Goal: Task Accomplishment & Management: Manage account settings

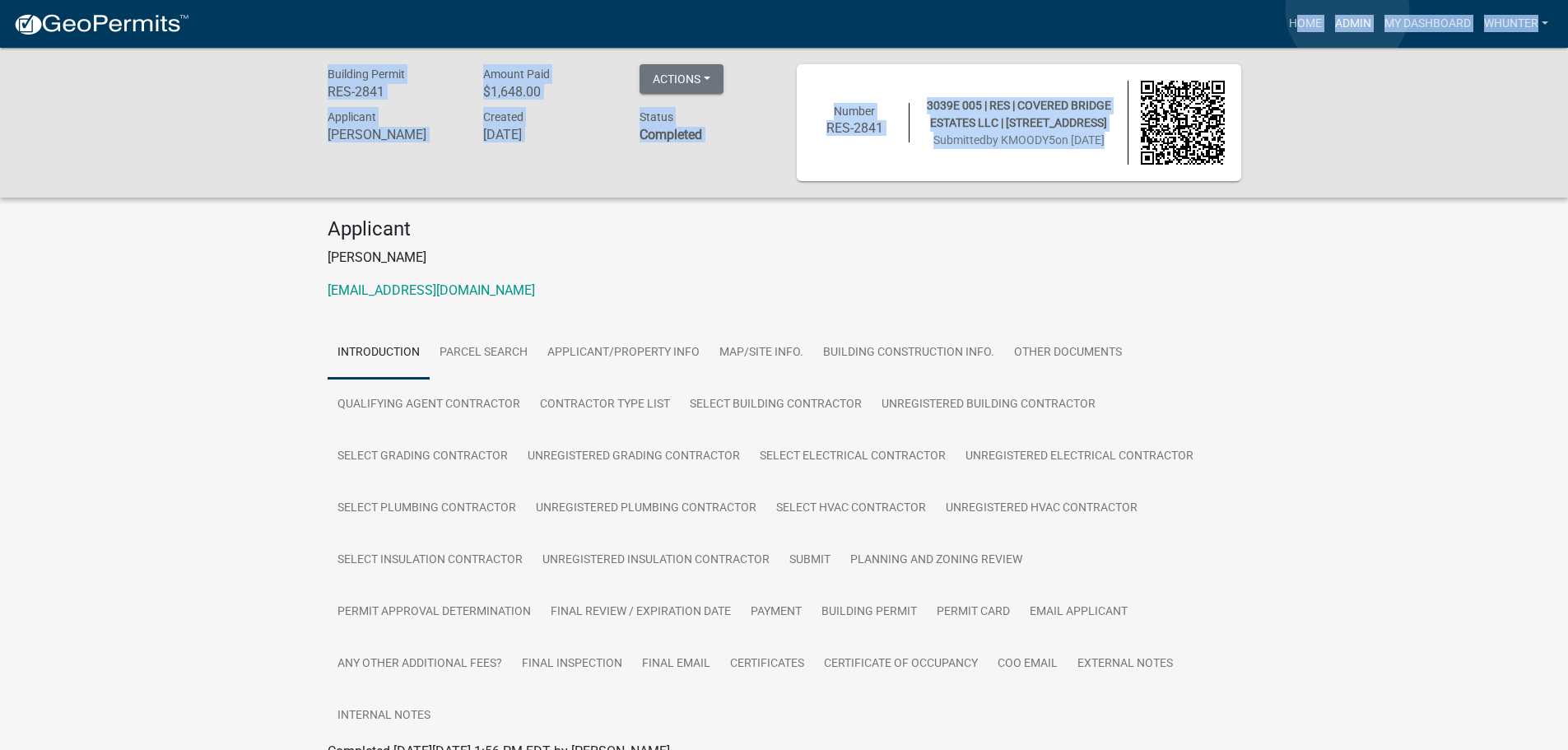
click at [1348, 11] on link "Admin" at bounding box center [1353, 23] width 49 height 31
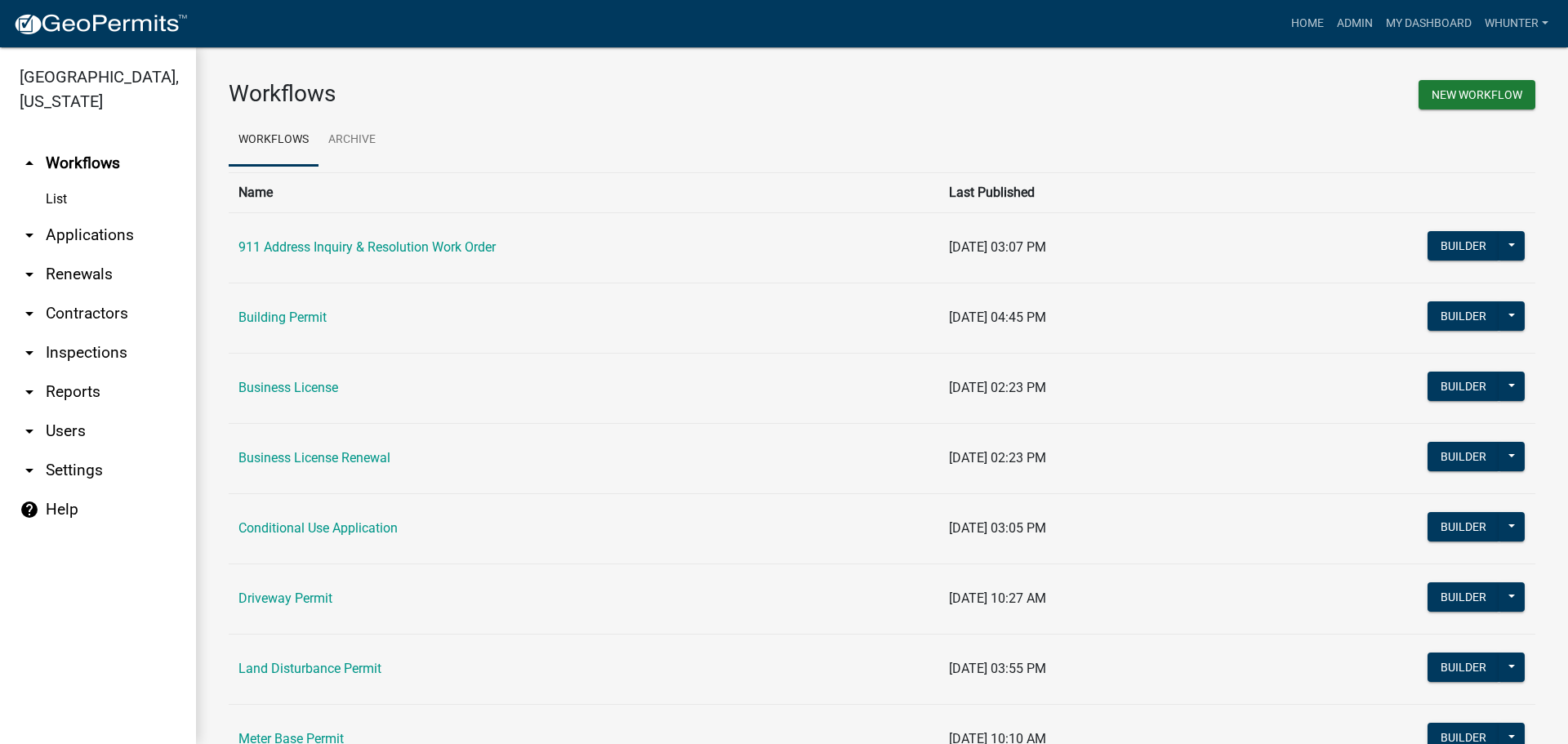
click at [164, 223] on link "arrow_drop_down Applications" at bounding box center [98, 236] width 196 height 39
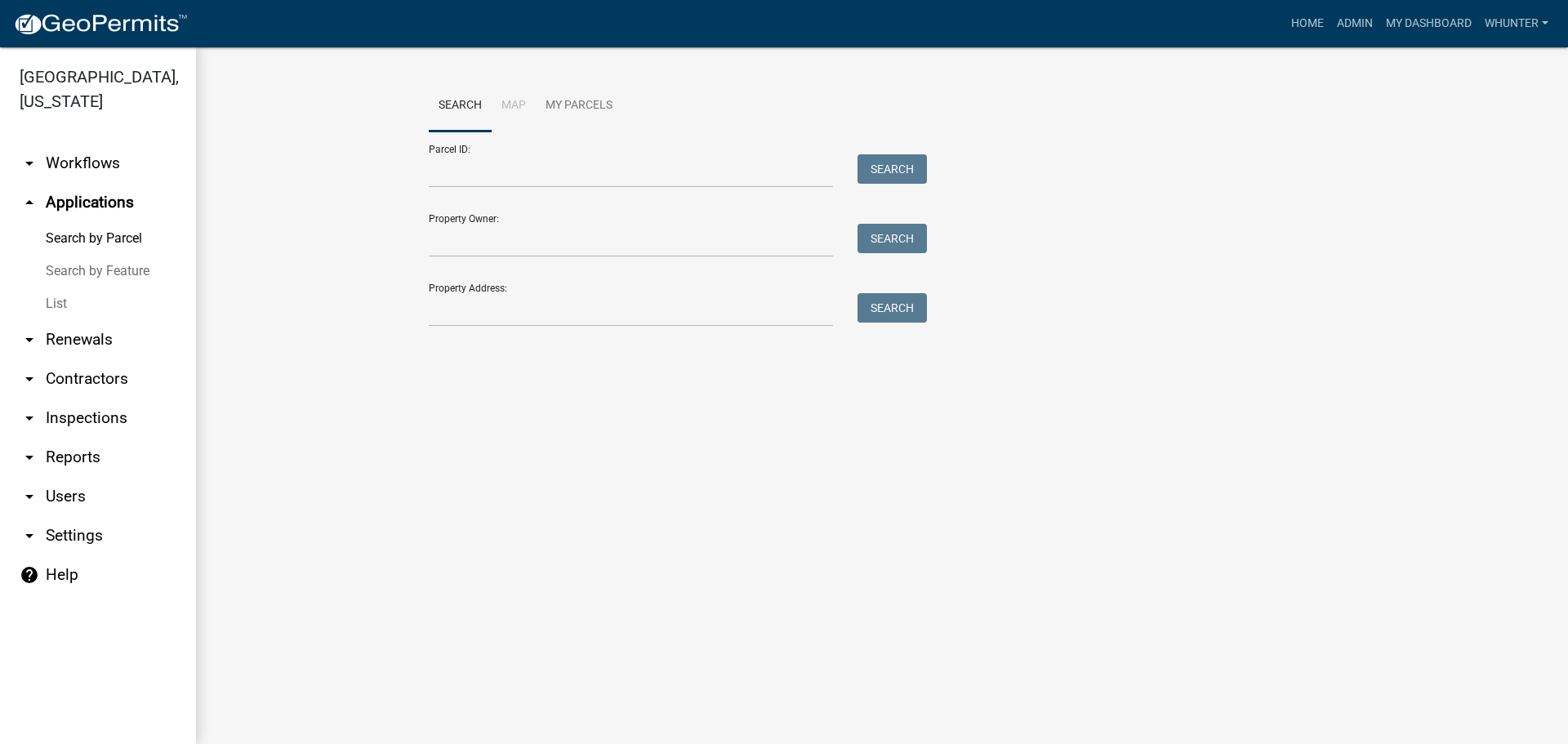
click at [106, 306] on link "List" at bounding box center [98, 303] width 196 height 33
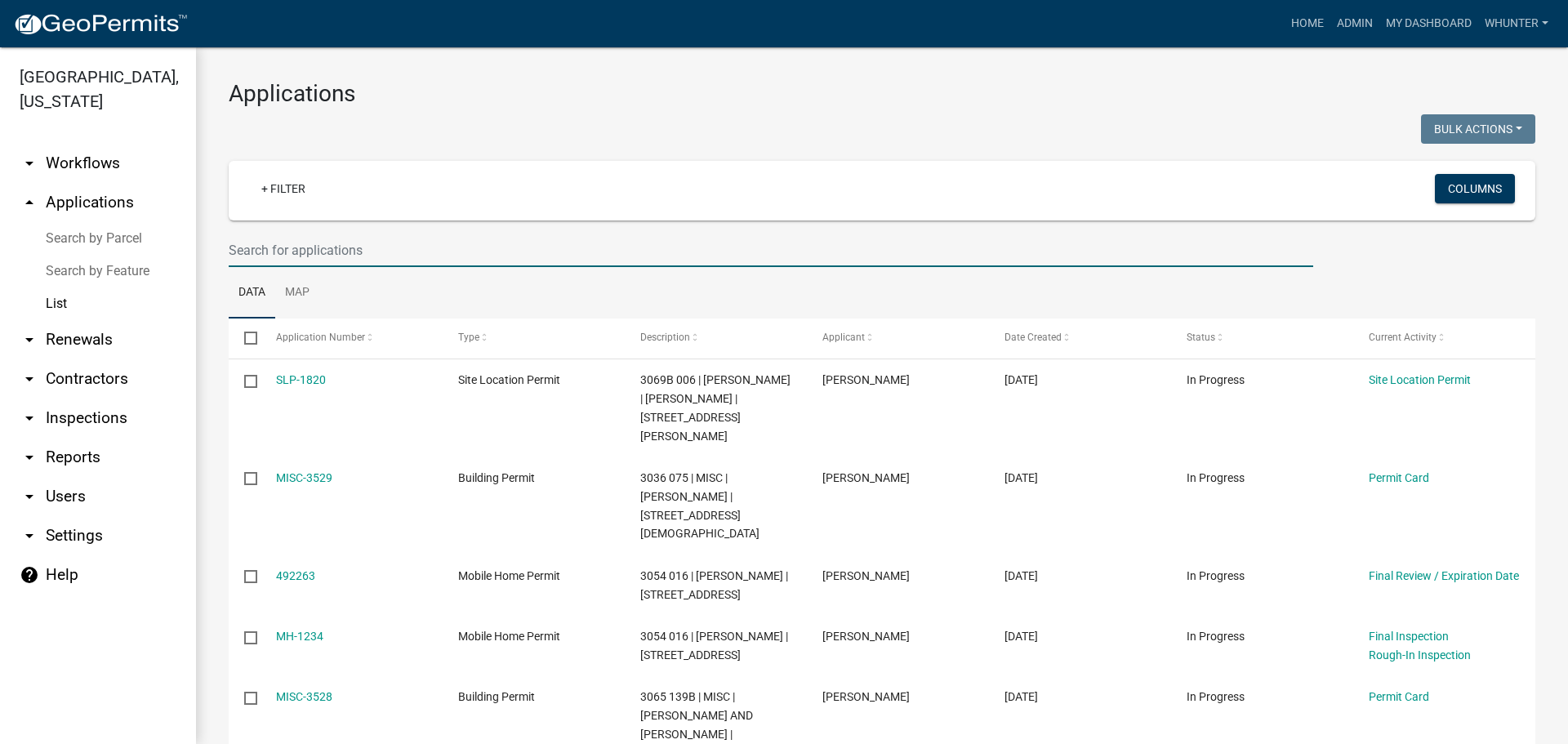
click at [567, 254] on input "text" at bounding box center [771, 251] width 1084 height 34
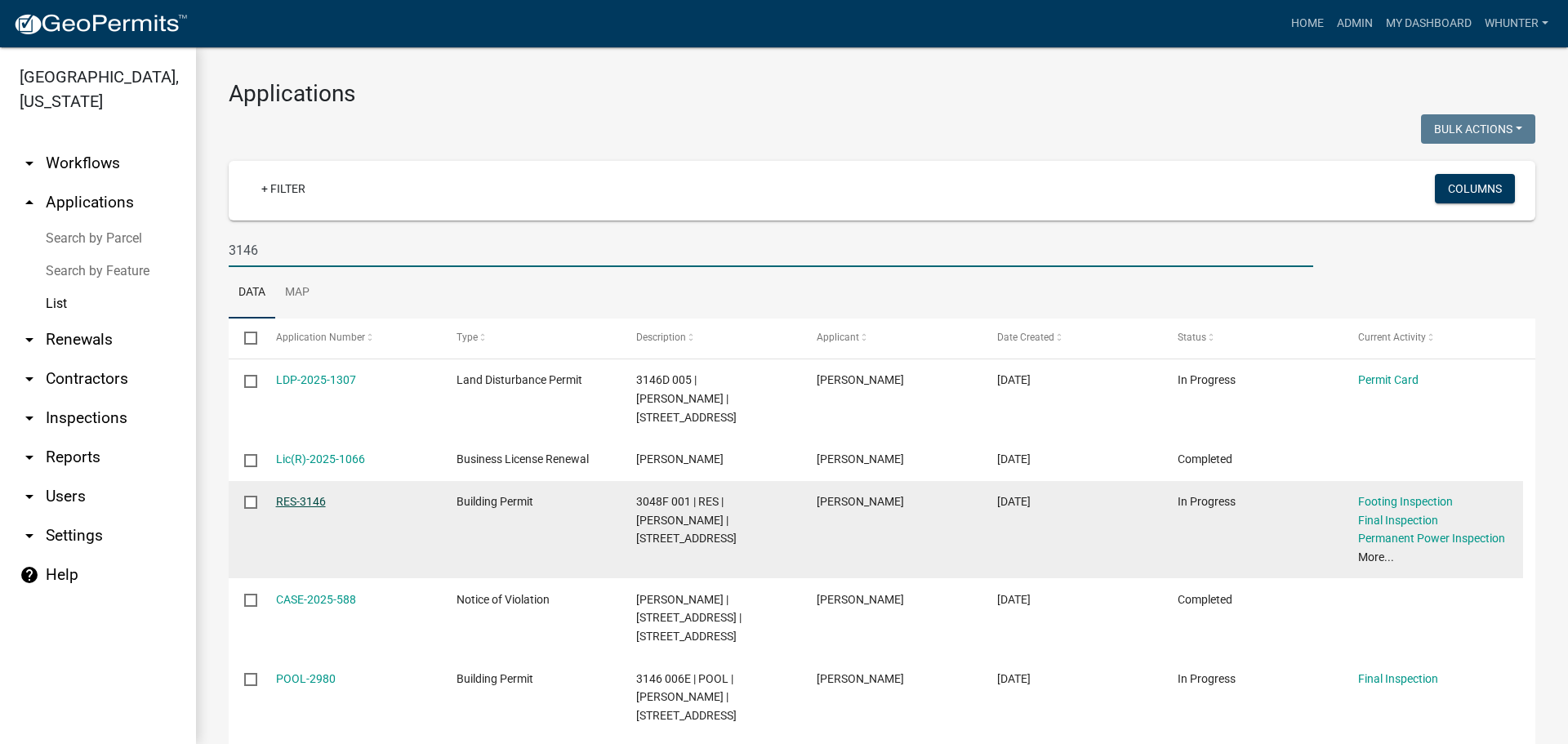
type input "3146"
click at [316, 507] on link "RES-3146" at bounding box center [300, 501] width 50 height 13
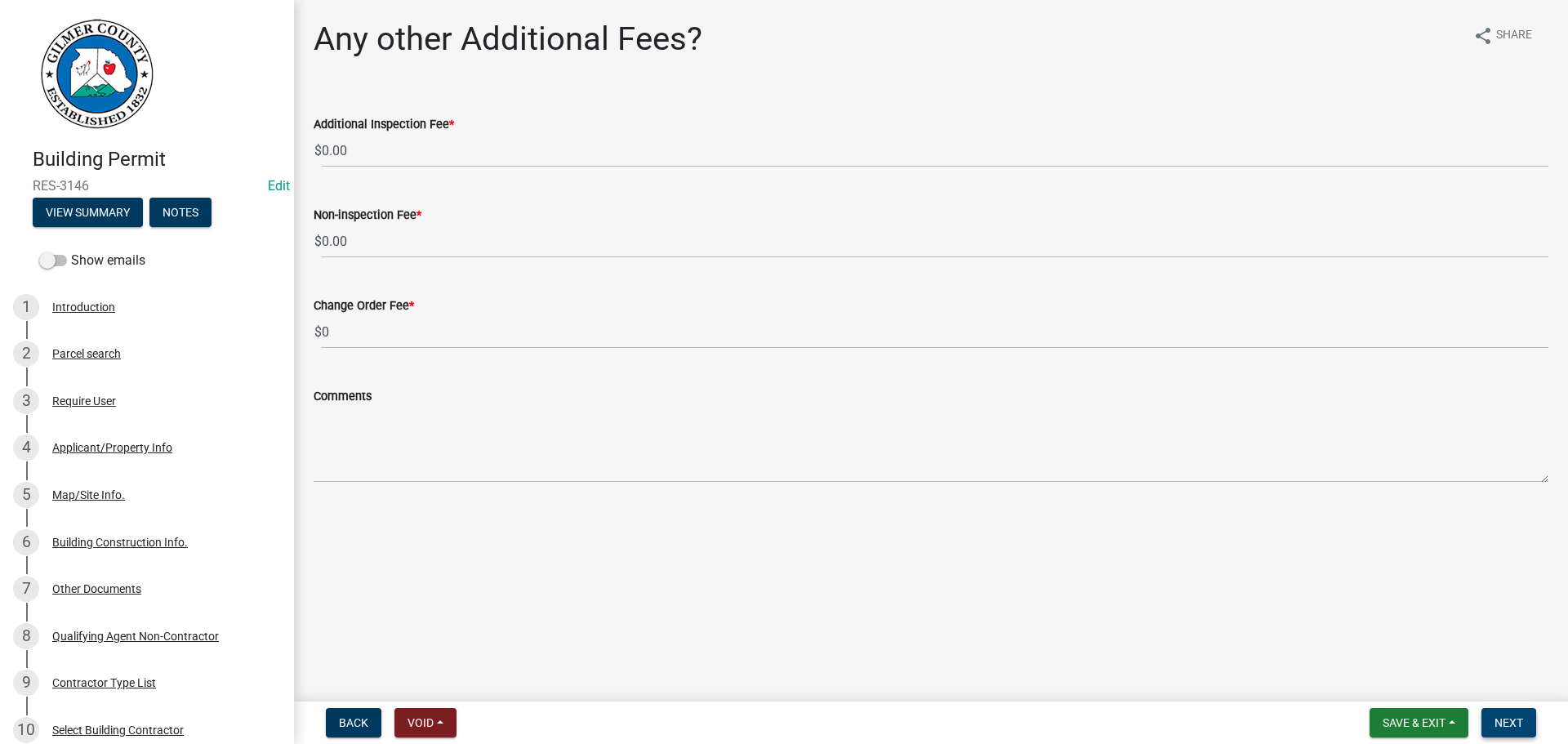
drag, startPoint x: 1508, startPoint y: 722, endPoint x: 1319, endPoint y: 685, distance: 192.6
click at [1508, 723] on span "Next" at bounding box center [1508, 723] width 28 height 13
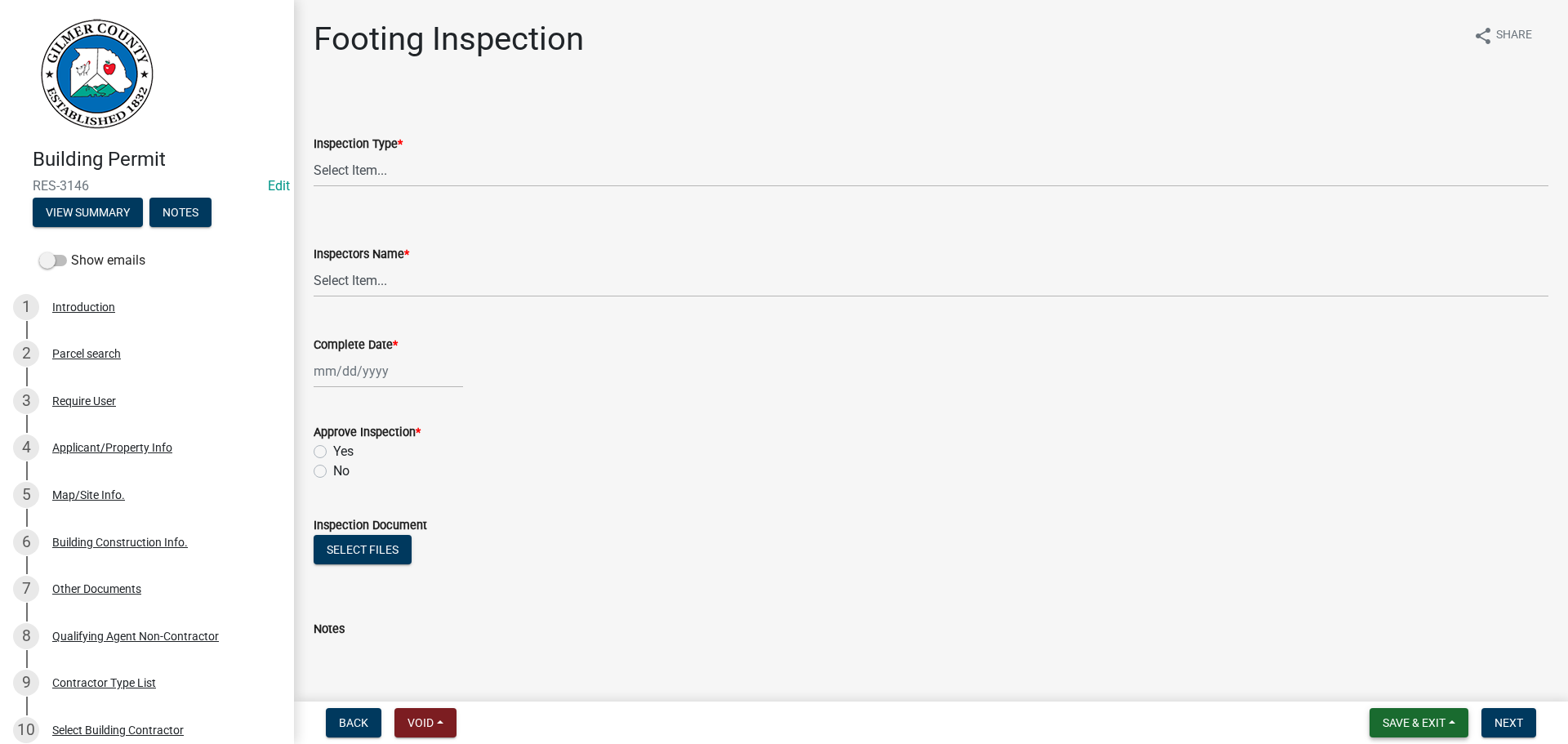
click at [1400, 730] on button "Save & Exit" at bounding box center [1419, 722] width 99 height 29
click at [1389, 692] on button "Save & Exit" at bounding box center [1403, 680] width 131 height 39
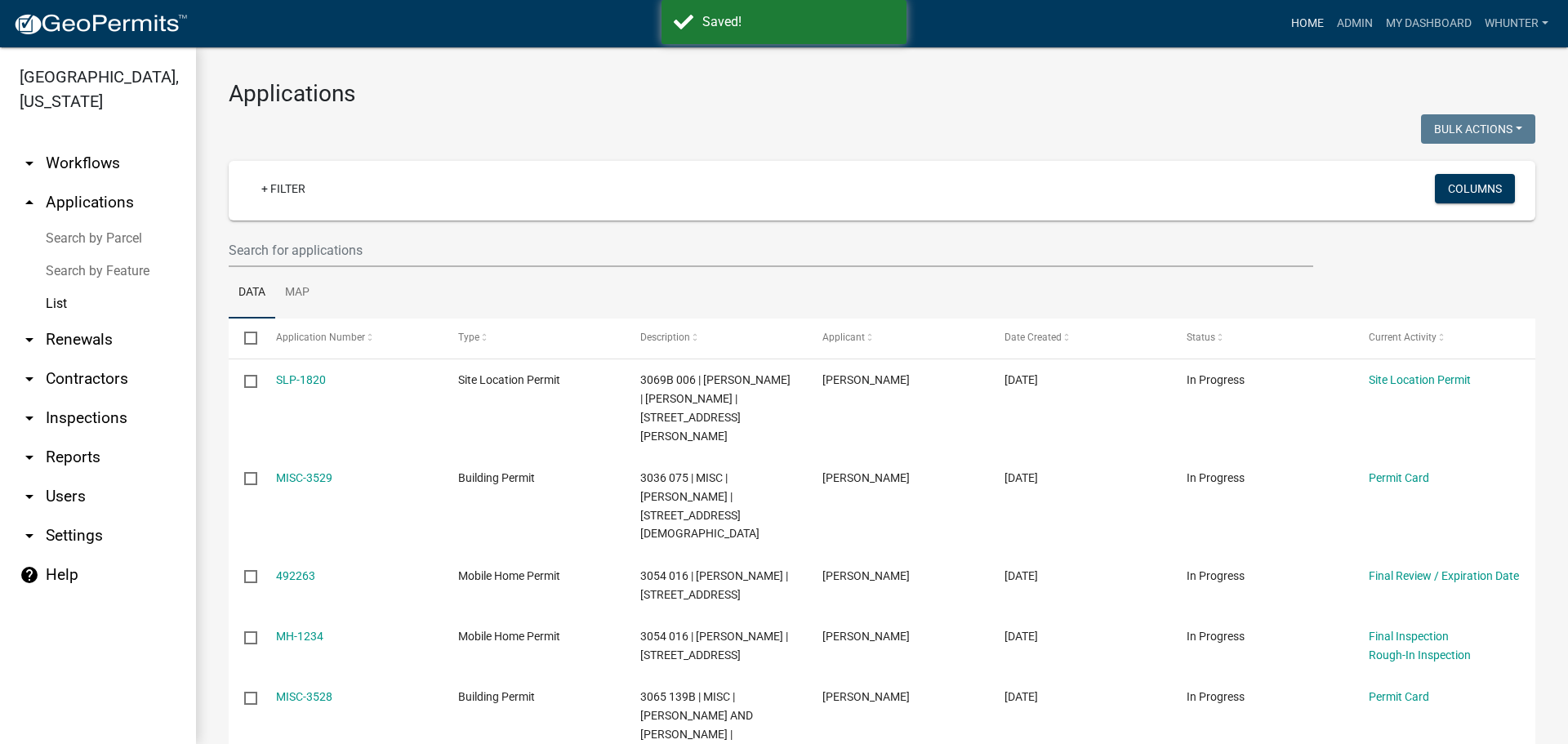
click at [1290, 20] on link "Home" at bounding box center [1307, 23] width 45 height 31
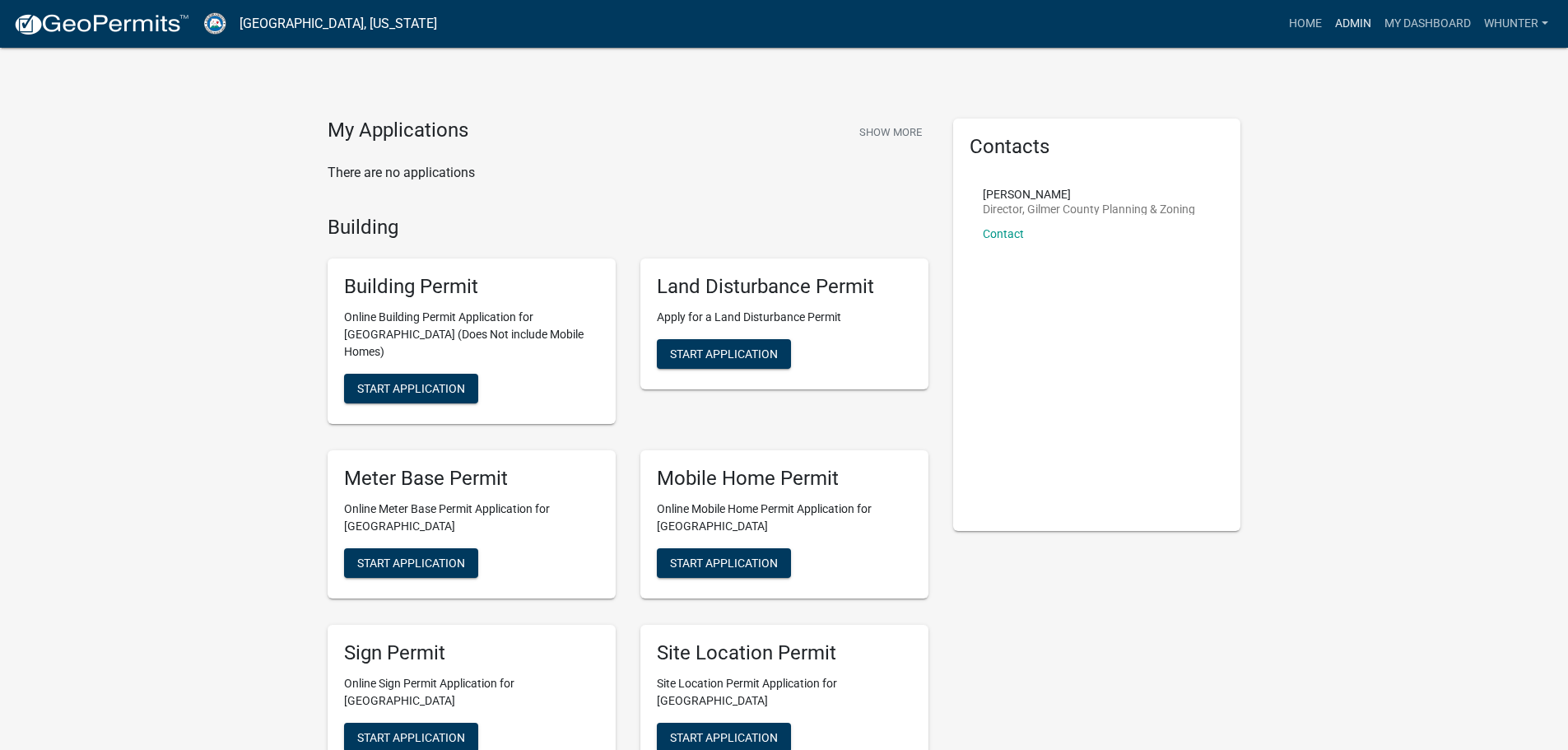
click at [1345, 17] on link "Admin" at bounding box center [1353, 23] width 49 height 31
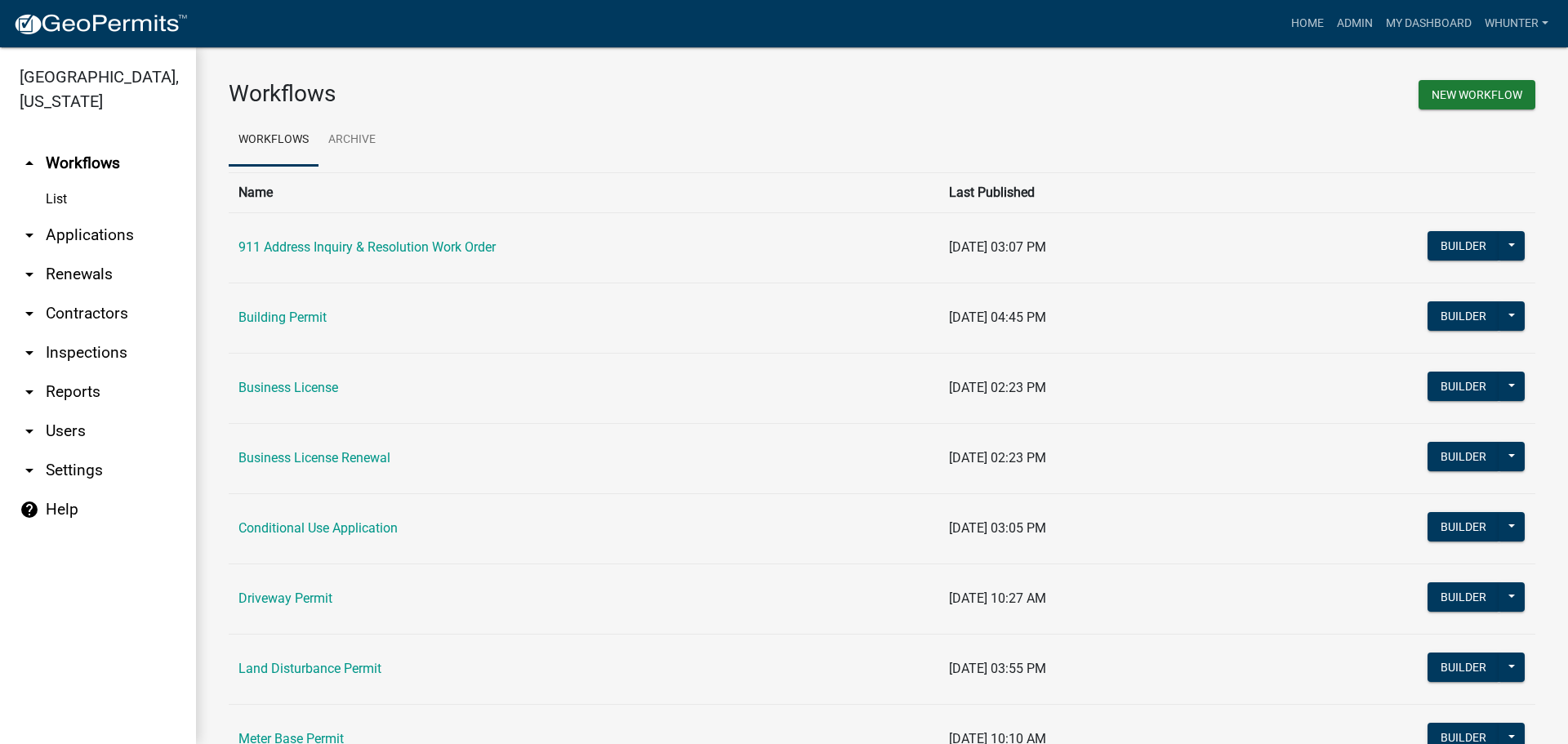
click at [106, 243] on link "arrow_drop_down Applications" at bounding box center [98, 236] width 196 height 39
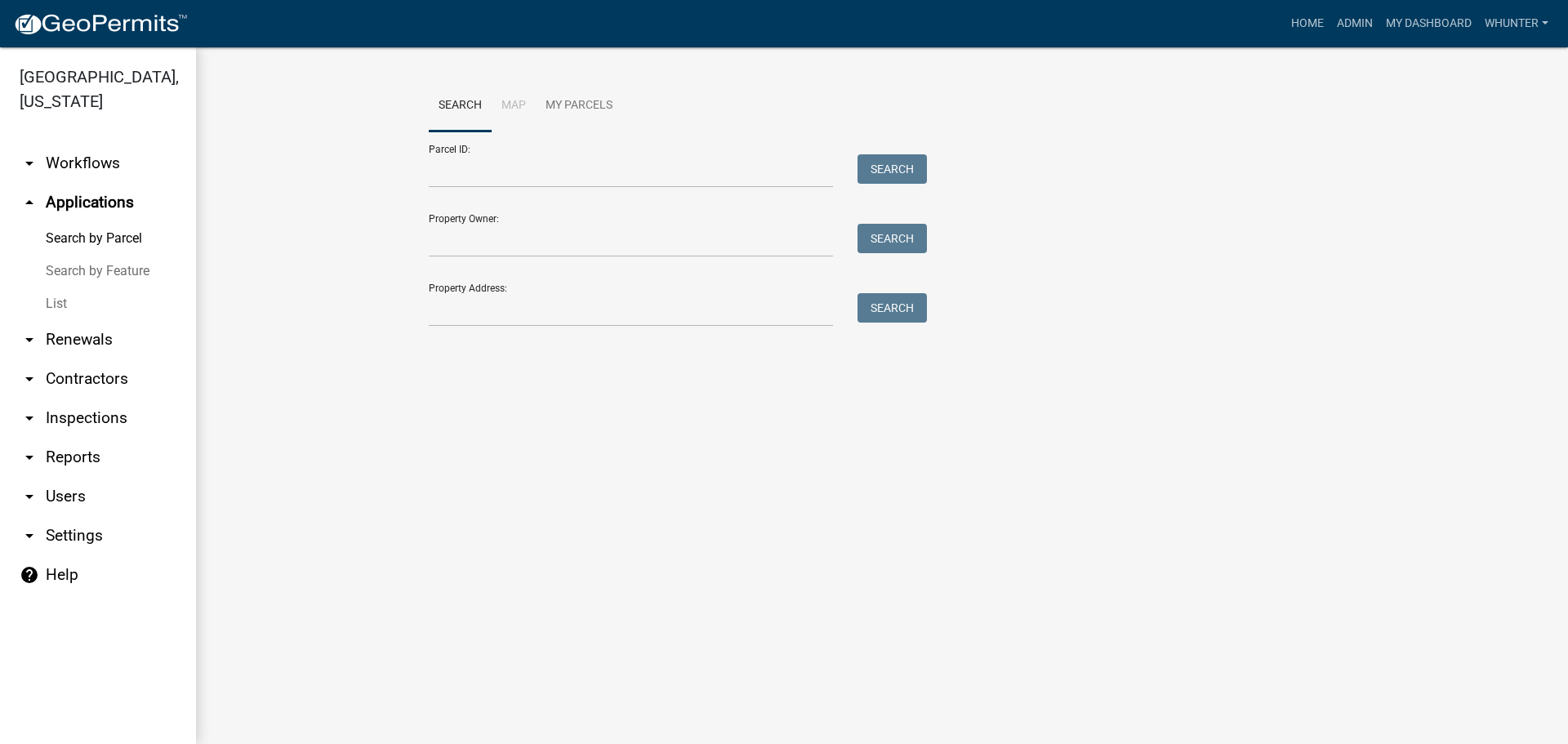
drag, startPoint x: 113, startPoint y: 305, endPoint x: 135, endPoint y: 301, distance: 22.4
click at [113, 303] on link "List" at bounding box center [98, 303] width 196 height 33
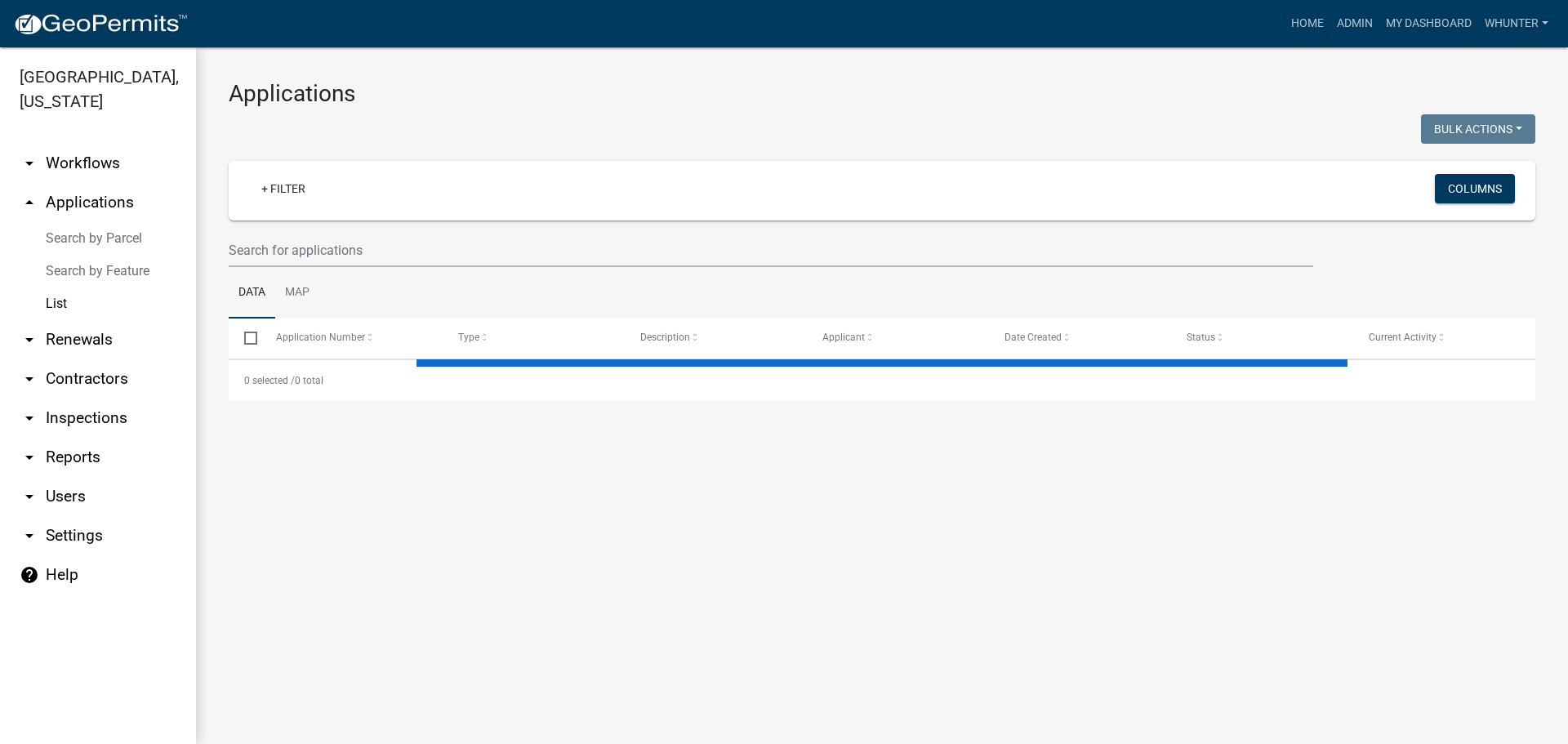
click at [336, 231] on wm-filter-builder "+ Filter Columns" at bounding box center [882, 213] width 1307 height 106
click at [516, 263] on input "text" at bounding box center [771, 251] width 1084 height 34
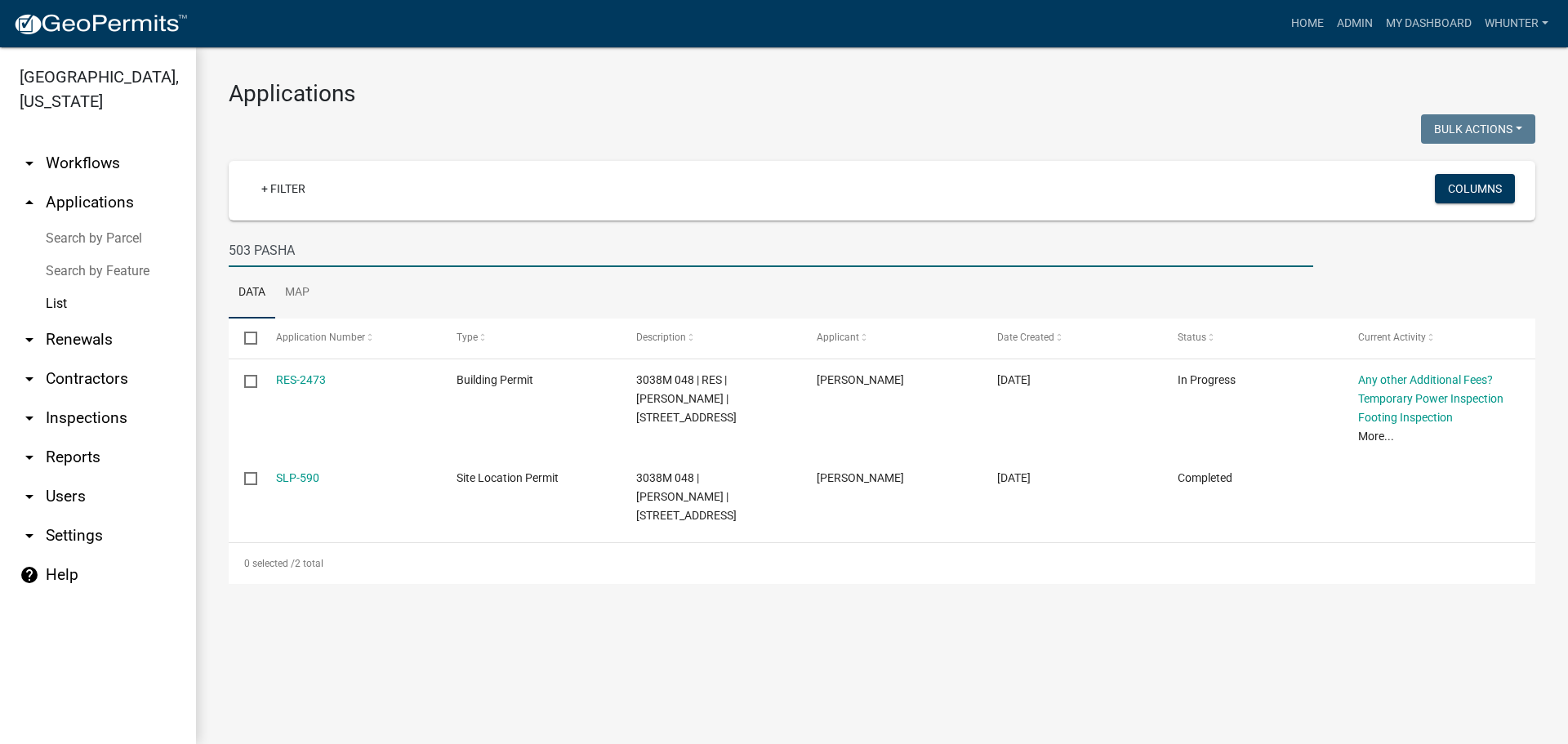
type input "503 PASHA"
